Goal: Task Accomplishment & Management: Complete application form

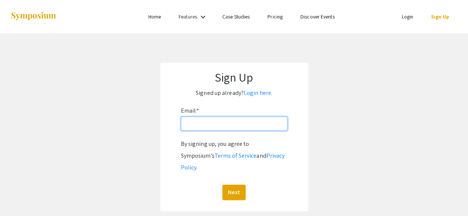
click at [239, 124] on input "Email: *" at bounding box center [234, 124] width 107 height 14
type input "[EMAIL_ADDRESS][DOMAIN_NAME]"
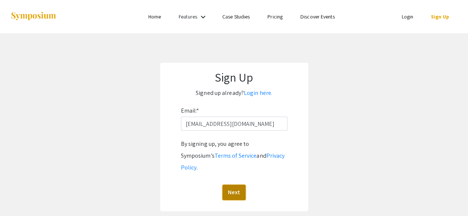
click at [237, 185] on button "Next" at bounding box center [233, 193] width 23 height 16
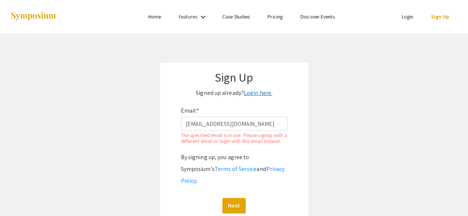
click at [253, 94] on link "Login here." at bounding box center [258, 93] width 28 height 8
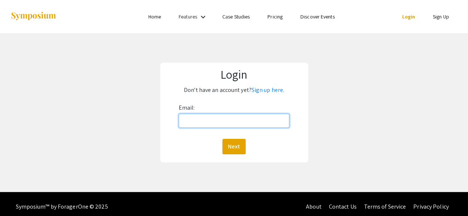
type input "[EMAIL_ADDRESS][DOMAIN_NAME]"
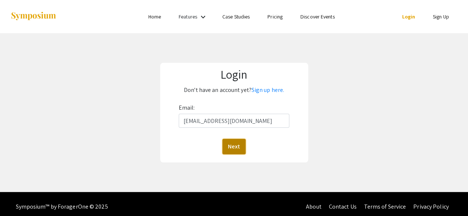
click at [235, 145] on button "Next" at bounding box center [233, 147] width 23 height 16
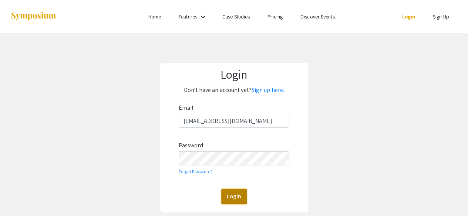
click at [234, 200] on button "Login" at bounding box center [234, 197] width 26 height 16
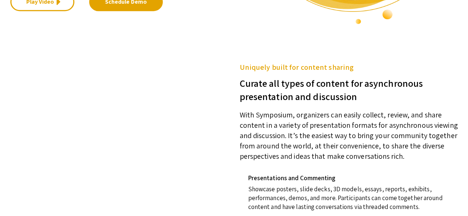
scroll to position [234, 0]
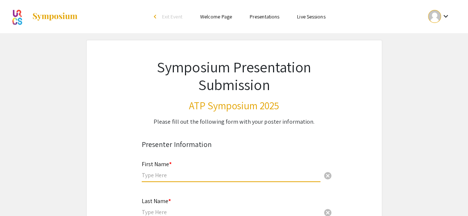
click at [168, 176] on input "text" at bounding box center [231, 176] width 179 height 8
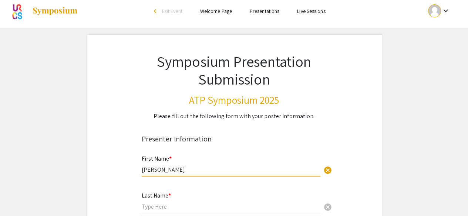
type input "Anna"
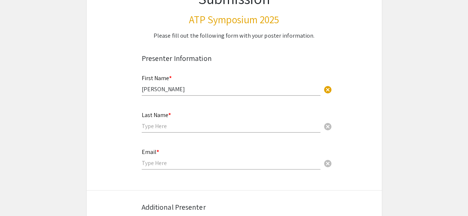
scroll to position [88, 0]
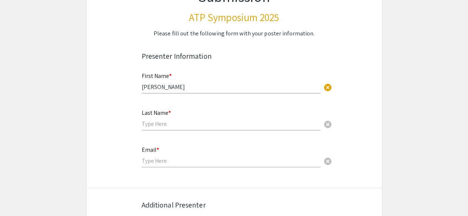
click at [173, 128] on input "text" at bounding box center [231, 124] width 179 height 8
type input "Dykhoff"
click at [155, 162] on input "email" at bounding box center [231, 161] width 179 height 8
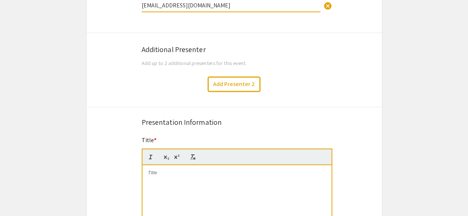
scroll to position [249, 0]
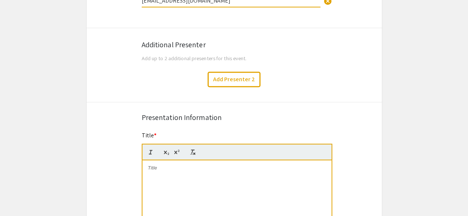
type input "[EMAIL_ADDRESS][DOMAIN_NAME]"
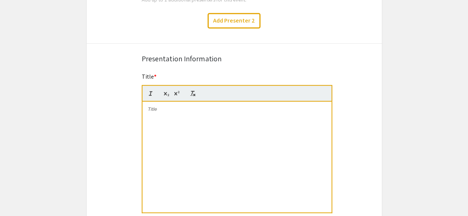
scroll to position [314, 0]
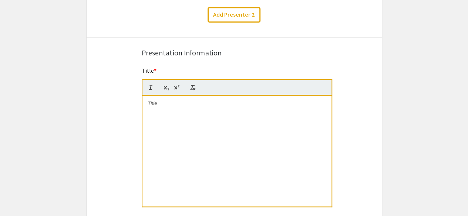
click at [188, 121] on div at bounding box center [236, 151] width 189 height 111
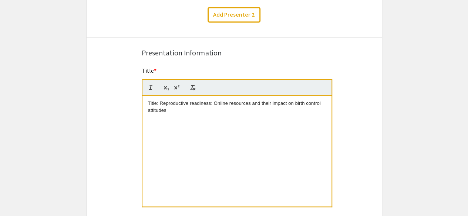
scroll to position [0, 0]
click at [159, 101] on span "Title: Reproductive readiness: Online resources and their impact on birth contr…" at bounding box center [235, 107] width 174 height 12
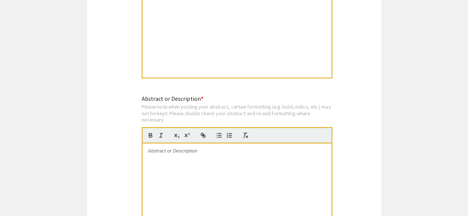
scroll to position [483, 0]
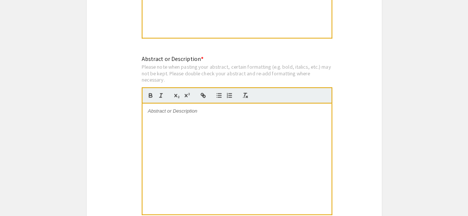
click at [182, 120] on div at bounding box center [236, 159] width 189 height 111
paste div
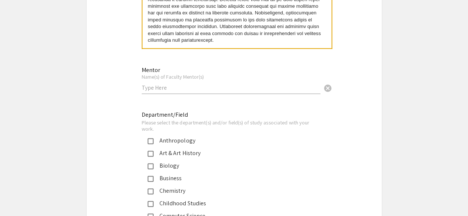
scroll to position [650, 0]
click at [179, 83] on input "text" at bounding box center [231, 86] width 179 height 8
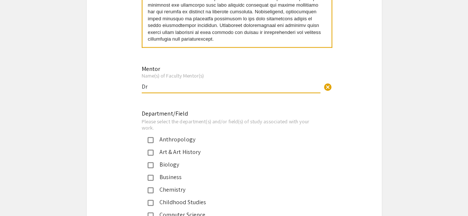
type input "D"
paste input "Dr. Theresa E. Jackson"
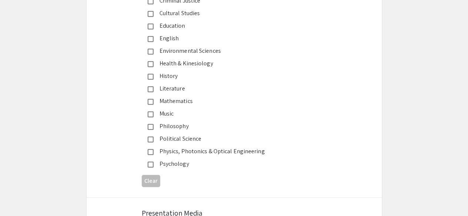
scroll to position [905, 0]
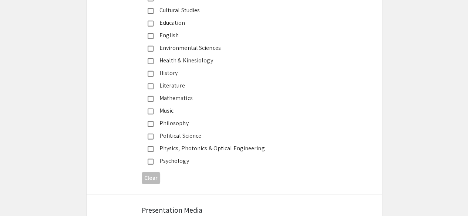
type input "Dr. Theresa E. Jackson"
click at [149, 159] on mat-pseudo-checkbox at bounding box center [151, 162] width 6 height 6
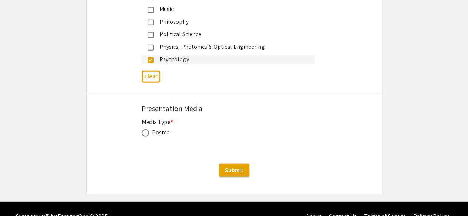
scroll to position [1022, 0]
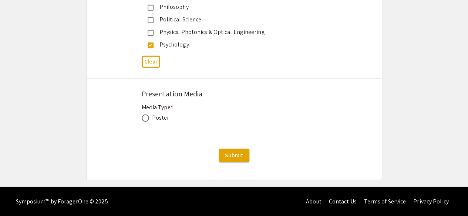
click at [143, 118] on span at bounding box center [145, 118] width 7 height 7
click at [143, 118] on input "radio" at bounding box center [145, 118] width 7 height 7
radio input "true"
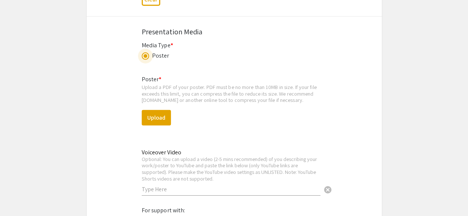
scroll to position [1084, 0]
click at [163, 117] on button "Upload" at bounding box center [156, 118] width 29 height 16
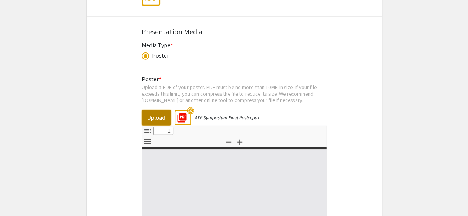
select select "custom"
type input "0"
select select "custom"
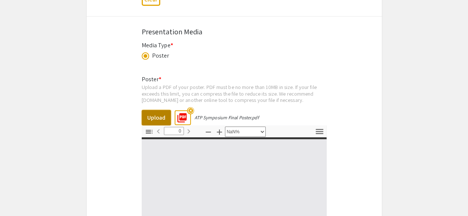
type input "1"
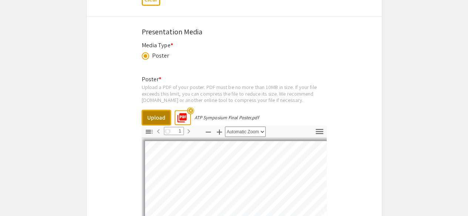
select select "auto"
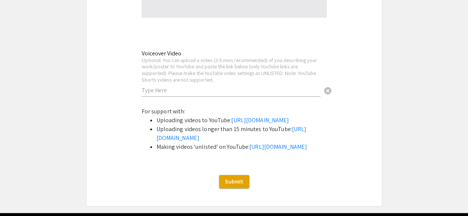
scroll to position [1448, 0]
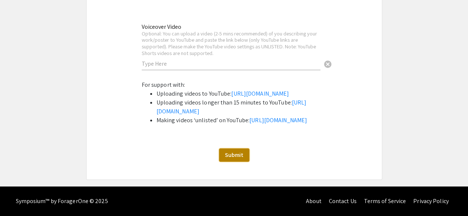
click at [235, 156] on span "Submit" at bounding box center [234, 155] width 18 height 8
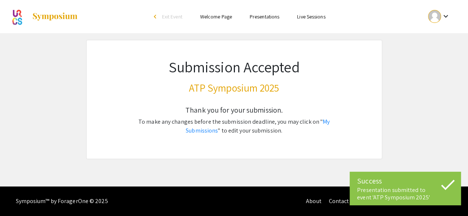
scroll to position [0, 0]
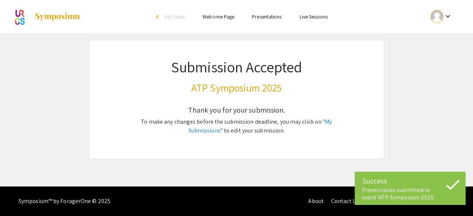
click at [241, 88] on h3 "ATP Symposium 2025" at bounding box center [236, 88] width 223 height 13
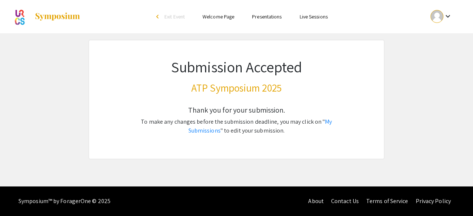
click at [274, 18] on link "Presentations" at bounding box center [267, 16] width 30 height 7
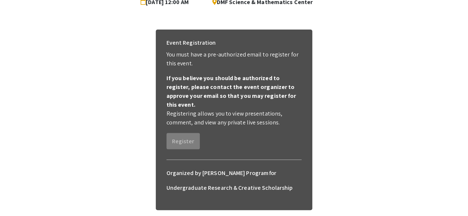
scroll to position [93, 0]
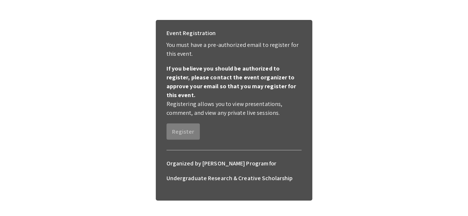
click at [204, 108] on p "Registering allows you to view presentations, comment, and view any private liv…" at bounding box center [233, 109] width 135 height 18
click at [196, 134] on div "Event Registration You must have a pre-authorized email to register for this ev…" at bounding box center [234, 83] width 147 height 126
click at [210, 78] on b "If you believe you should be authorized to register, please contact the event o…" at bounding box center [231, 82] width 130 height 34
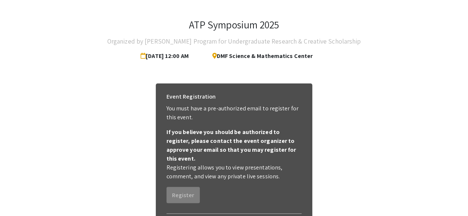
scroll to position [0, 0]
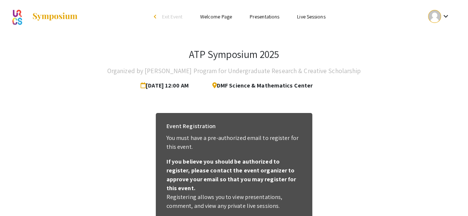
click at [218, 16] on link "Welcome Page" at bounding box center [216, 16] width 32 height 7
click at [275, 17] on link "Presentations" at bounding box center [265, 16] width 30 height 7
click at [172, 15] on span "Exit Event" at bounding box center [172, 16] width 20 height 7
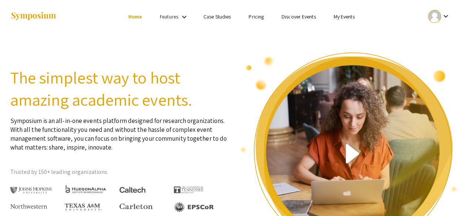
click at [351, 17] on link "My Events" at bounding box center [343, 16] width 21 height 7
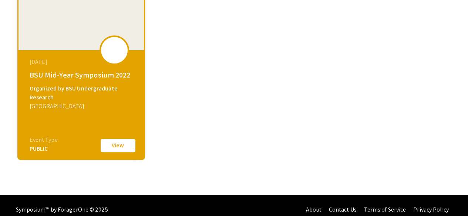
scroll to position [98, 0]
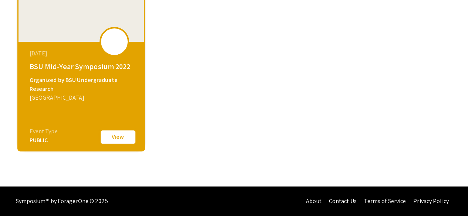
click at [121, 138] on button "View" at bounding box center [117, 137] width 37 height 16
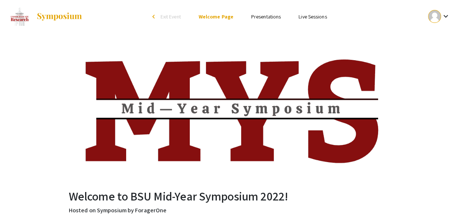
click at [163, 16] on span "Exit Event" at bounding box center [171, 16] width 20 height 7
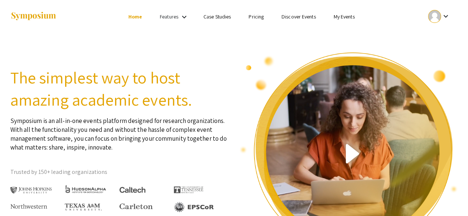
click at [356, 18] on li "My Events" at bounding box center [343, 16] width 39 height 9
click at [345, 16] on link "My Events" at bounding box center [343, 16] width 21 height 7
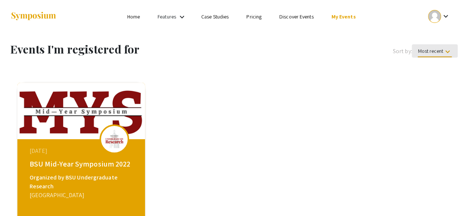
click at [432, 55] on span "Most recent keyboard_arrow_down" at bounding box center [435, 53] width 34 height 10
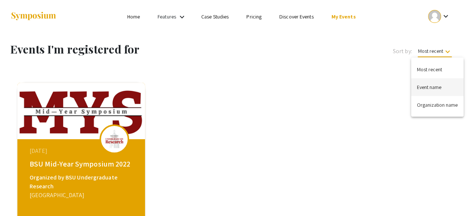
click at [428, 93] on button "Event name" at bounding box center [437, 87] width 53 height 18
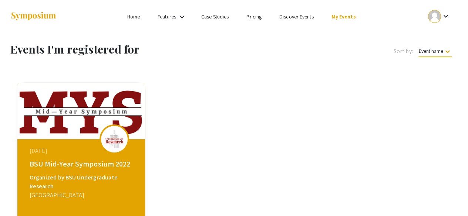
click at [291, 19] on link "Discover Events" at bounding box center [296, 16] width 34 height 7
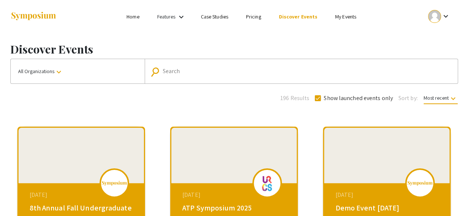
click at [297, 84] on div "All Organizations keyboard_arrow_down search Search" at bounding box center [234, 71] width 448 height 25
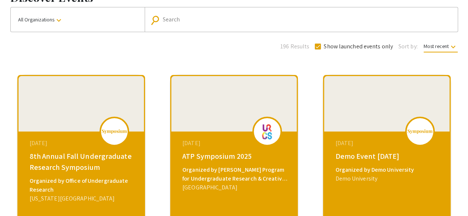
scroll to position [94, 0]
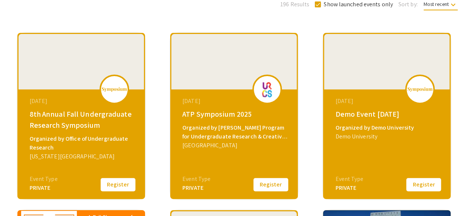
click at [270, 182] on button "Register" at bounding box center [270, 185] width 37 height 16
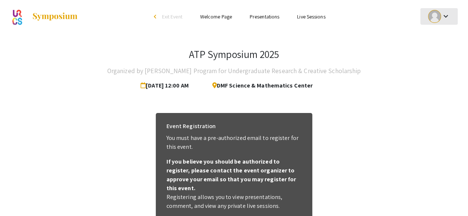
click at [447, 16] on mat-icon "keyboard_arrow_down" at bounding box center [445, 16] width 9 height 9
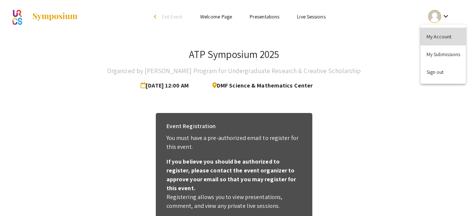
click at [438, 37] on button "My Account" at bounding box center [442, 37] width 45 height 18
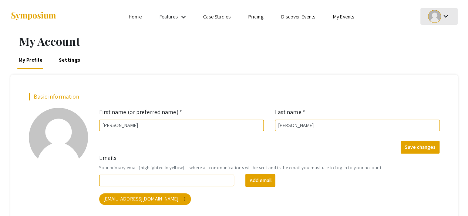
click at [451, 12] on div "keyboard_arrow_down" at bounding box center [439, 16] width 26 height 17
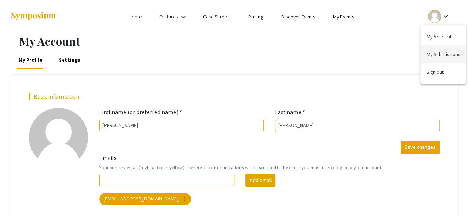
click at [436, 52] on button "My Submissions" at bounding box center [442, 54] width 45 height 18
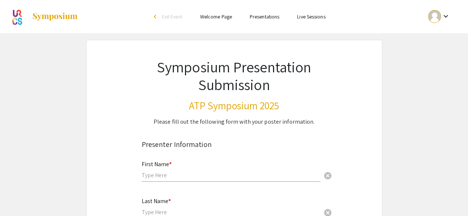
click at [262, 16] on link "Presentations" at bounding box center [265, 16] width 30 height 7
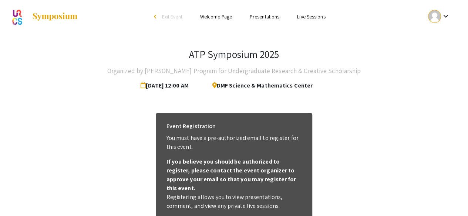
scroll to position [120, 0]
